Goal: Information Seeking & Learning: Learn about a topic

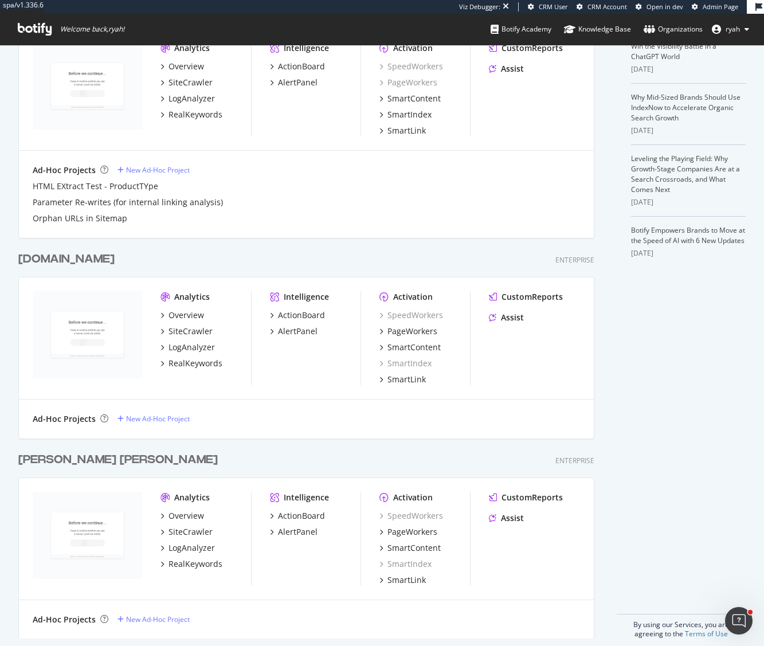
scroll to position [309, 0]
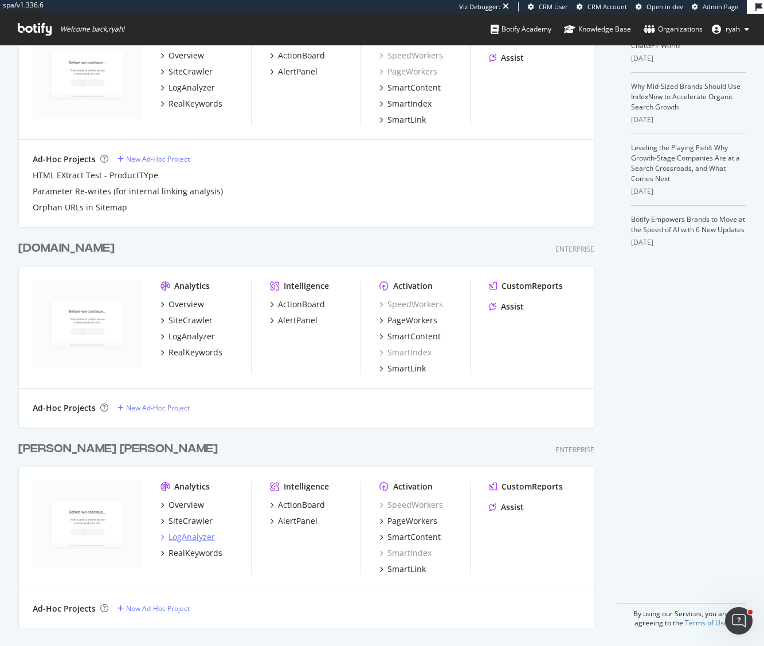
click at [194, 537] on div "LogAnalyzer" at bounding box center [191, 536] width 46 height 11
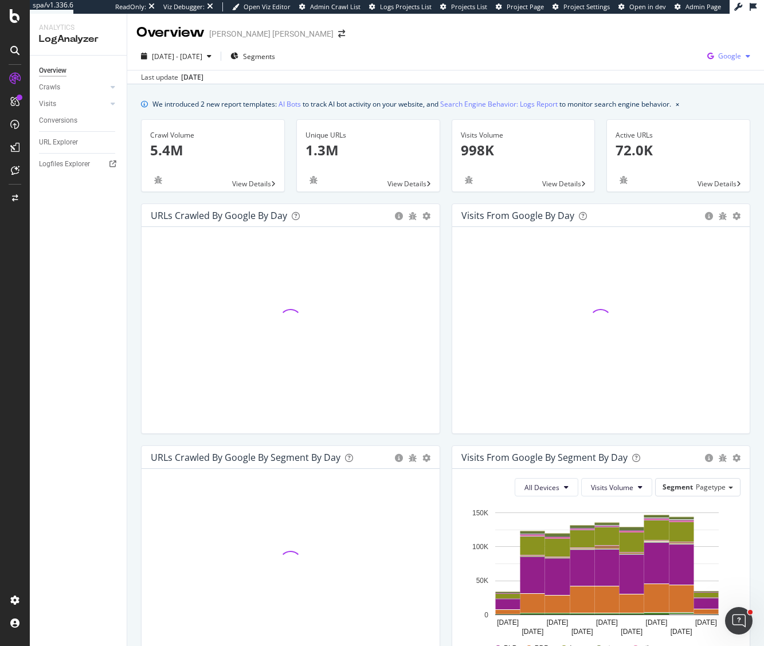
click at [731, 53] on span "Google" at bounding box center [729, 56] width 23 height 10
click at [730, 58] on span "Google" at bounding box center [729, 56] width 23 height 10
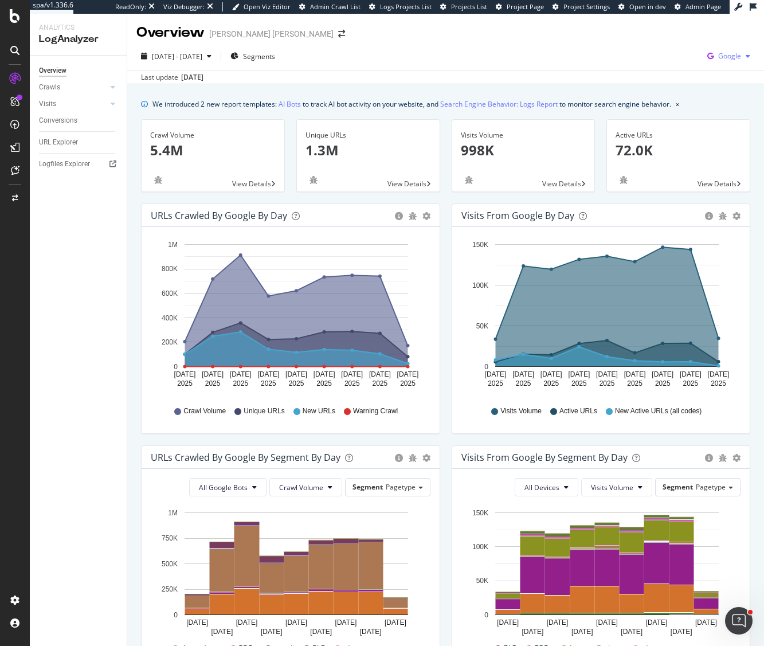
click at [744, 57] on div "button" at bounding box center [748, 56] width 14 height 7
click at [674, 70] on span "OpenAI" at bounding box center [672, 67] width 42 height 10
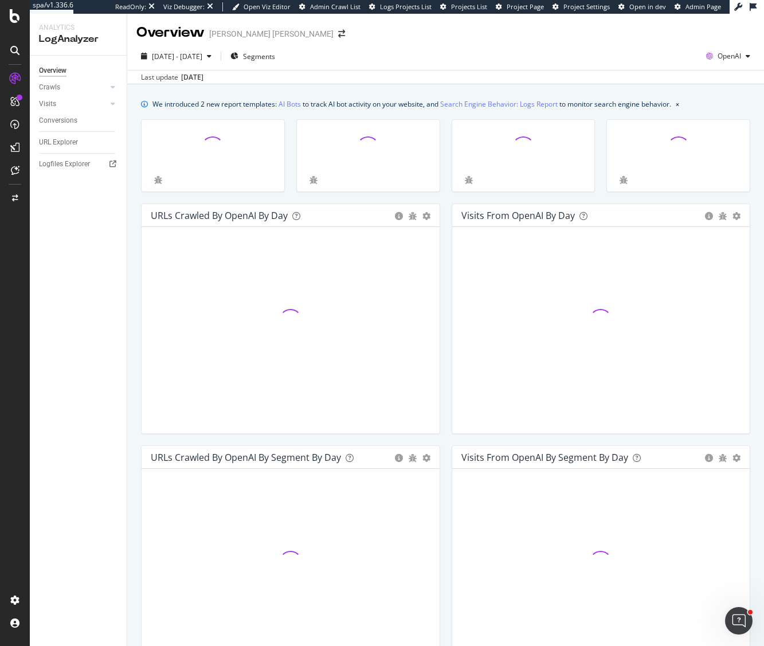
scroll to position [1, 0]
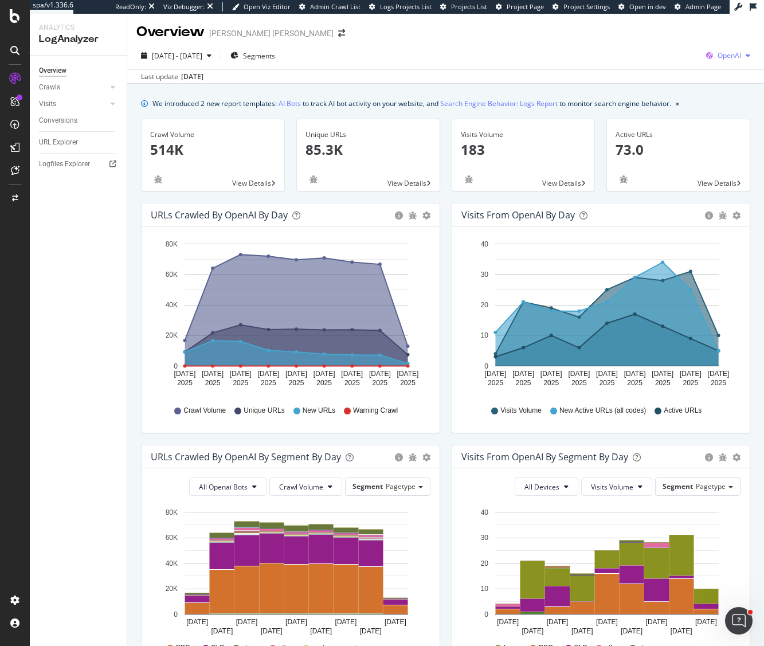
click at [732, 57] on span "OpenAI" at bounding box center [728, 55] width 23 height 10
click at [671, 92] on span "Other AI Bots" at bounding box center [670, 87] width 42 height 10
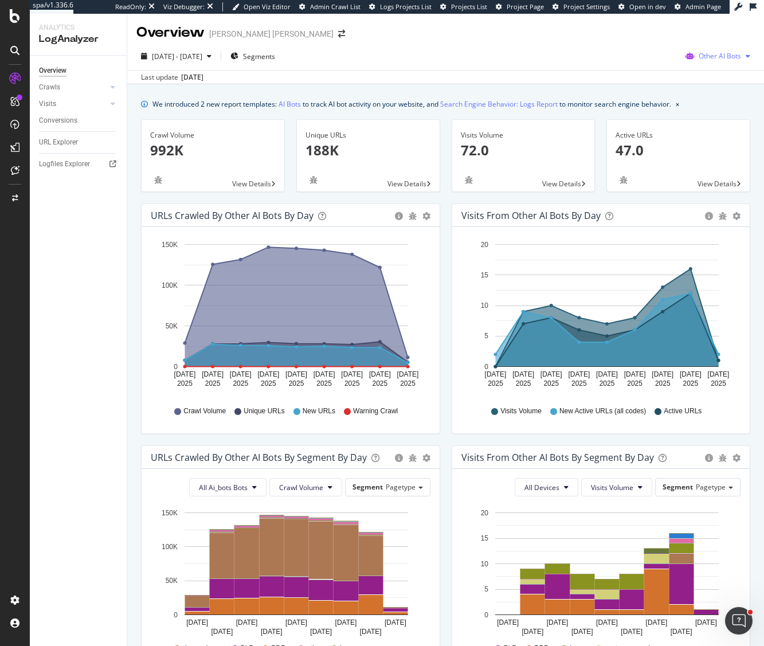
click at [718, 58] on span "Other AI Bots" at bounding box center [719, 56] width 42 height 10
click at [642, 68] on span "OpenAI" at bounding box center [648, 67] width 45 height 10
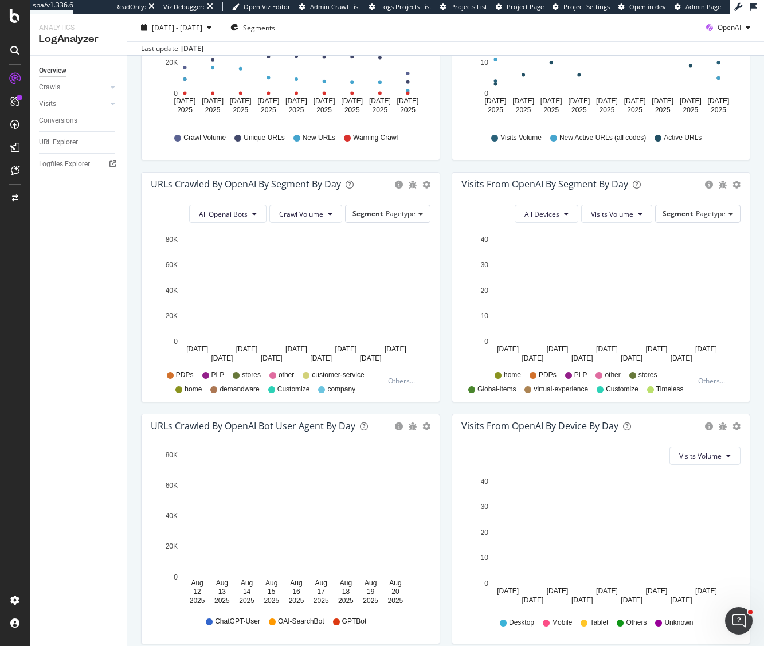
scroll to position [323, 0]
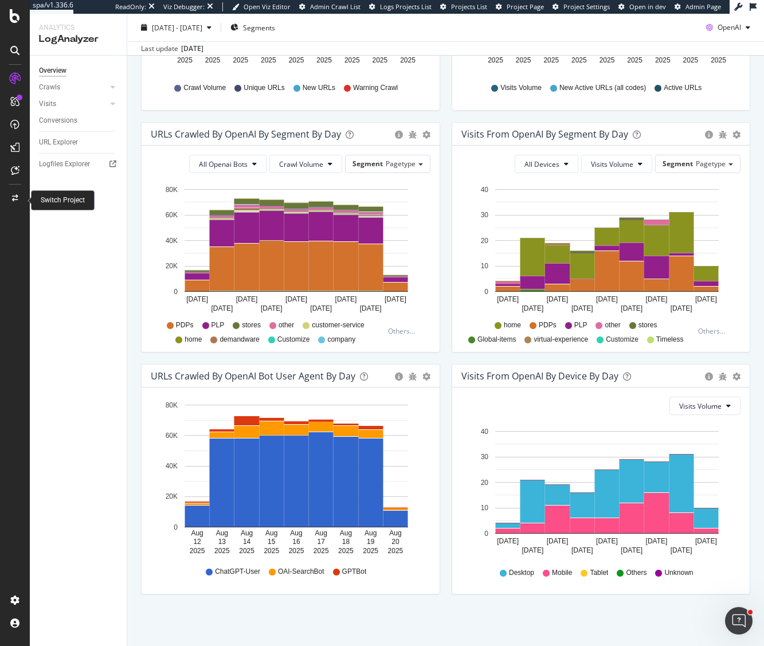
click at [13, 196] on icon at bounding box center [15, 198] width 6 height 7
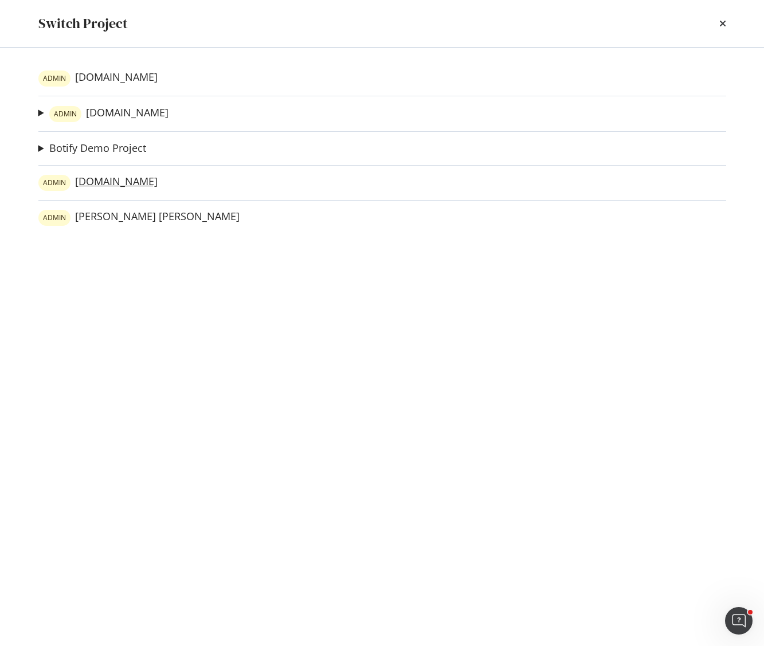
click at [102, 186] on link "[PERSON_NAME][DOMAIN_NAME]" at bounding box center [97, 183] width 119 height 16
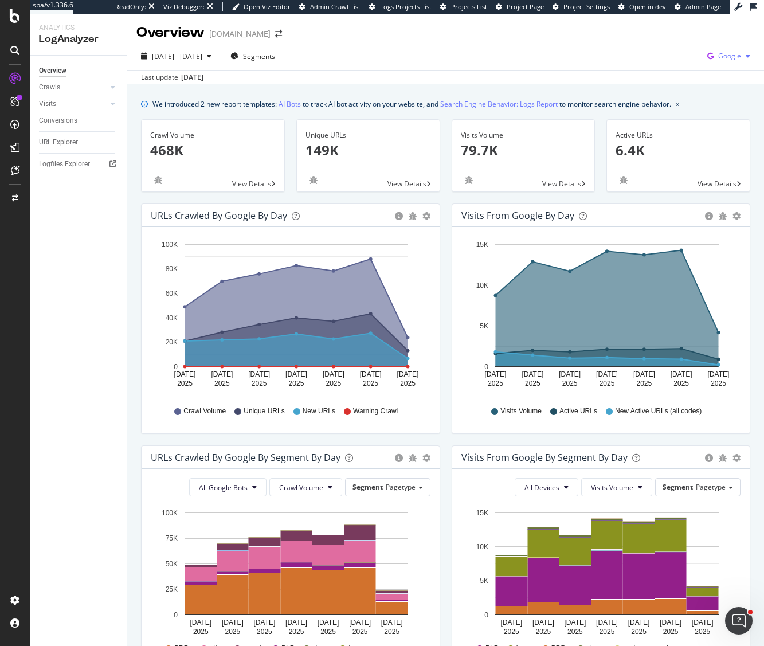
click at [738, 54] on span "Google" at bounding box center [729, 56] width 23 height 10
click at [672, 65] on span "OpenAI" at bounding box center [672, 67] width 42 height 10
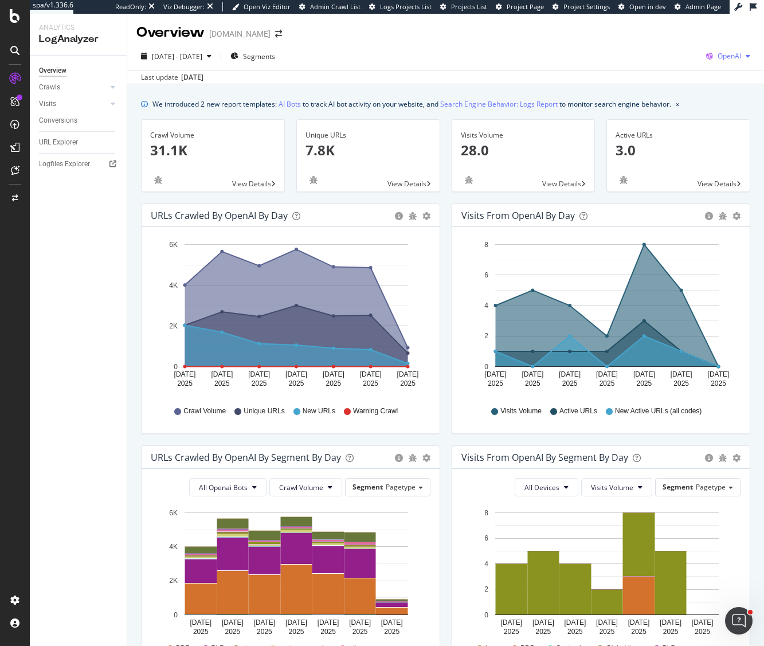
click at [742, 54] on div "button" at bounding box center [748, 56] width 14 height 7
click at [672, 85] on span "Other AI Bots" at bounding box center [670, 88] width 42 height 10
